Goal: Entertainment & Leisure: Consume media (video, audio)

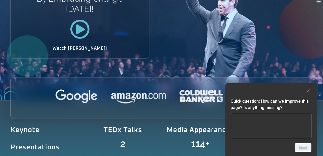
scroll to position [80, 0]
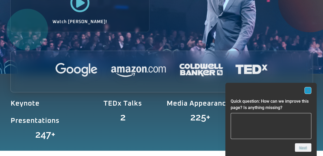
click at [308, 90] on rect "Hide survey" at bounding box center [308, 90] width 6 height 6
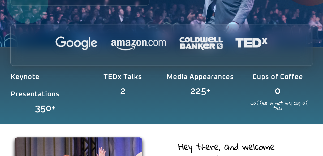
scroll to position [0, 0]
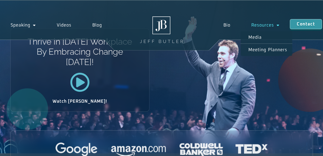
click at [271, 26] on link "Resources" at bounding box center [265, 25] width 49 height 12
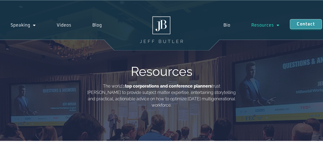
click at [62, 25] on link "Videos" at bounding box center [64, 25] width 36 height 12
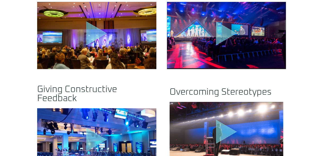
scroll to position [292, 0]
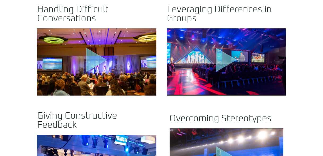
click at [101, 48] on icon "Play Video" at bounding box center [97, 59] width 20 height 23
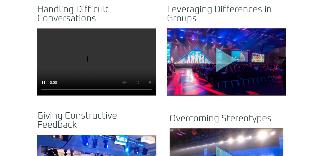
scroll to position [266, 0]
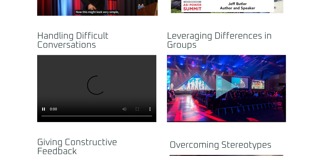
click at [222, 80] on icon "Play Video" at bounding box center [226, 87] width 21 height 24
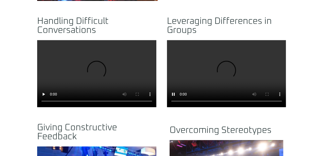
scroll to position [319, 0]
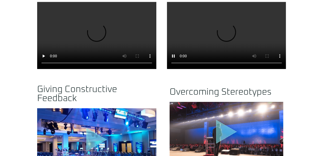
click at [98, 131] on icon "Play Video" at bounding box center [96, 140] width 21 height 24
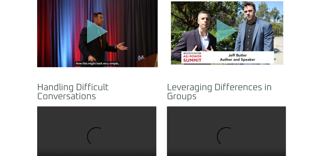
scroll to position [186, 0]
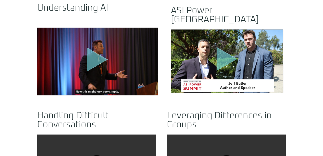
click at [102, 54] on icon ".st0{fill:#FFF;fill-opacity:.39}.st1{fill:#5ADCE8;fill-opacity:.6}.st2{fill:non…" at bounding box center [97, 60] width 27 height 27
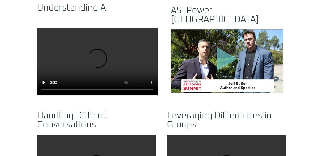
click at [227, 51] on icon "Play Video" at bounding box center [227, 59] width 21 height 24
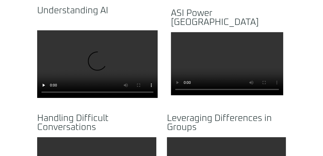
scroll to position [159, 0]
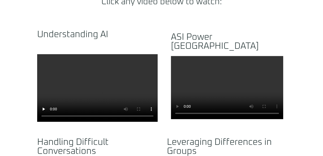
click at [227, 77] on video at bounding box center [227, 87] width 112 height 63
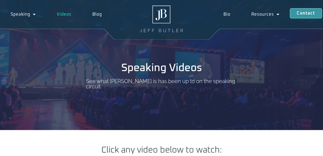
scroll to position [0, 0]
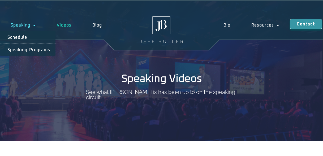
click at [30, 28] on span "Menu" at bounding box center [33, 25] width 6 height 10
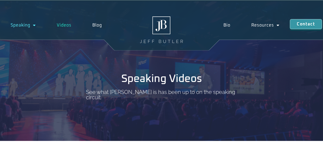
click at [33, 26] on span "Menu" at bounding box center [33, 25] width 6 height 10
